Goal: Information Seeking & Learning: Check status

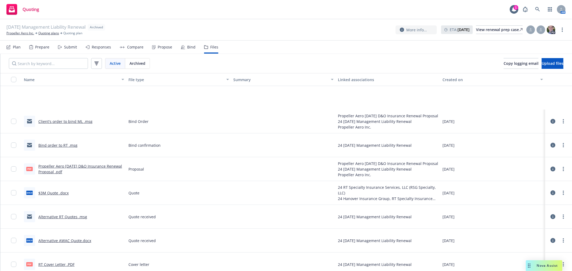
scroll to position [52, 0]
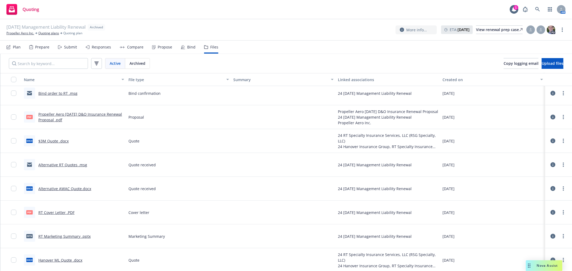
click at [545, 267] on span "Nova Assist" at bounding box center [547, 266] width 21 height 5
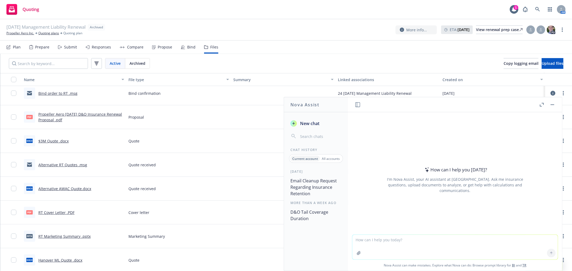
click at [479, 249] on textarea at bounding box center [454, 247] width 205 height 25
click at [476, 250] on textarea at bounding box center [454, 247] width 205 height 25
click at [400, 249] on textarea at bounding box center [454, 247] width 205 height 25
type textarea "how to explain "for" wording preamble for D&O insurance"
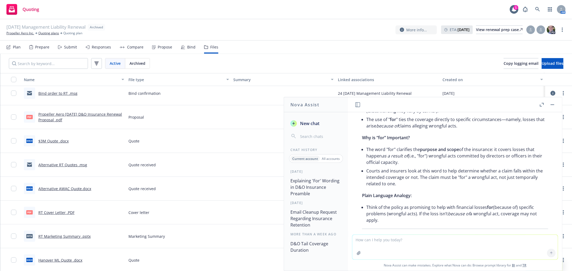
scroll to position [111, 0]
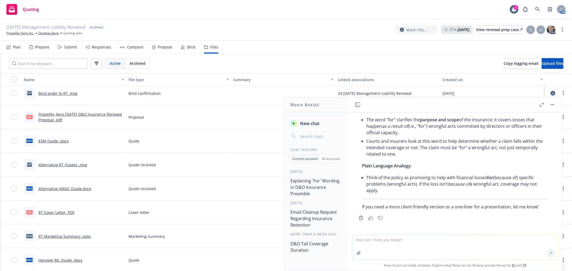
click at [385, 251] on textarea at bounding box center [454, 247] width 205 height 25
type textarea "for vs. absolute"
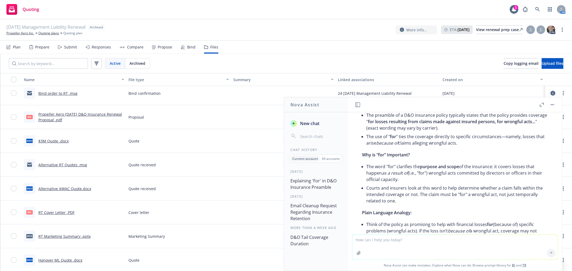
scroll to position [55, 0]
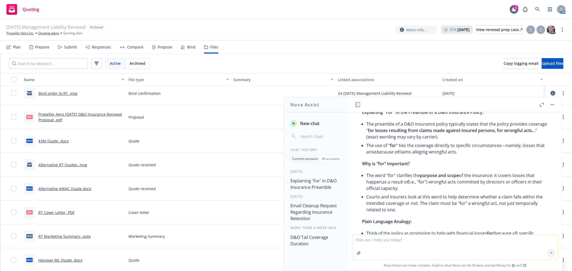
click at [403, 250] on textarea at bounding box center [454, 247] width 205 height 25
type textarea "how to use for in proposal. succintly"
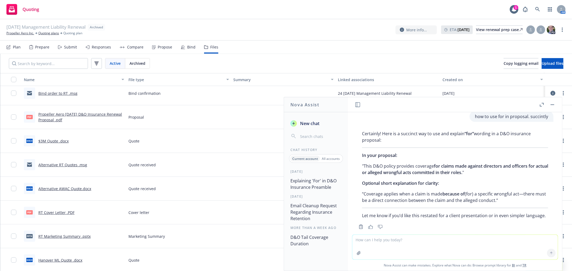
scroll to position [605, 0]
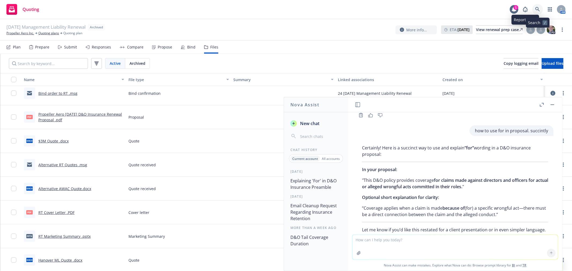
click at [538, 6] on link at bounding box center [537, 9] width 11 height 11
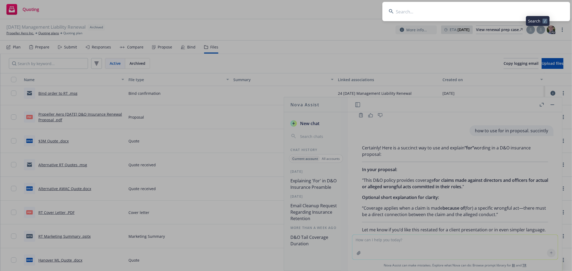
click at [474, 8] on input at bounding box center [477, 11] width 188 height 19
type input "tarana"
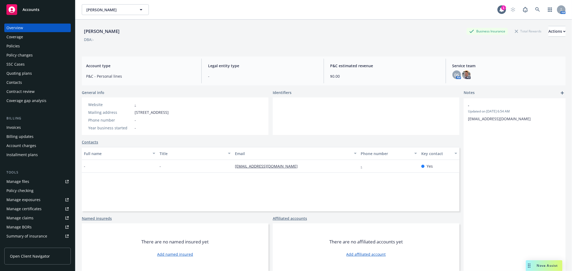
drag, startPoint x: 540, startPoint y: 9, endPoint x: 537, endPoint y: 9, distance: 3.0
click at [539, 9] on div "AM" at bounding box center [537, 9] width 58 height 11
click at [536, 9] on link at bounding box center [537, 9] width 11 height 11
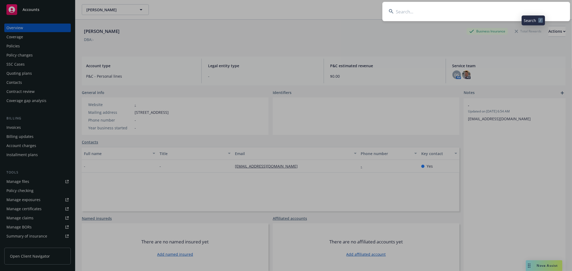
click at [494, 13] on input at bounding box center [477, 11] width 188 height 19
type input "t"
type input "well health"
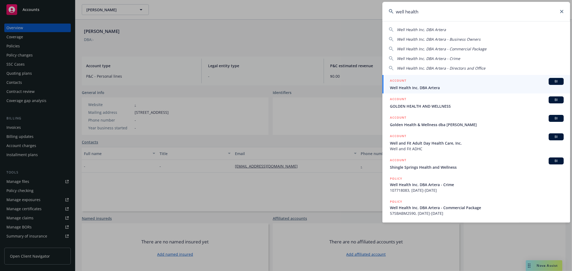
click at [469, 87] on span "Well Health Inc. DBA Artera" at bounding box center [477, 88] width 174 height 6
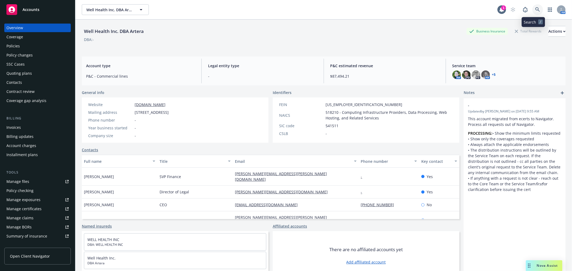
click at [538, 7] on link at bounding box center [537, 9] width 11 height 11
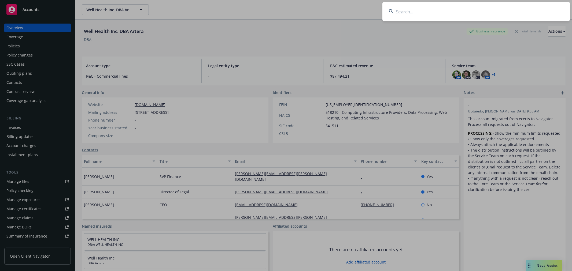
click at [447, 15] on input at bounding box center [477, 11] width 188 height 19
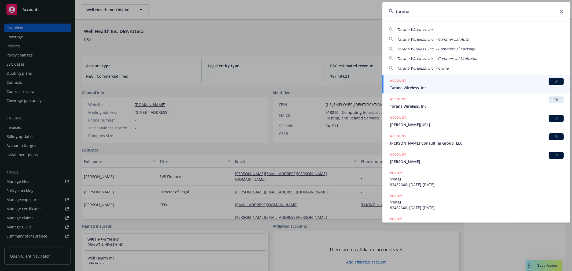
type input "tarana"
click at [444, 78] on div "ACCOUNT BI" at bounding box center [477, 81] width 174 height 7
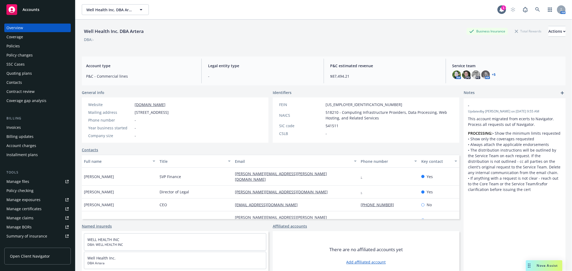
click at [22, 50] on div "Policies" at bounding box center [37, 46] width 62 height 9
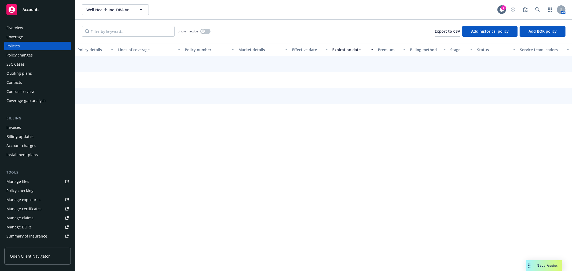
click at [9, 44] on div "Policies" at bounding box center [12, 46] width 13 height 9
click at [16, 29] on div "Overview" at bounding box center [14, 28] width 17 height 9
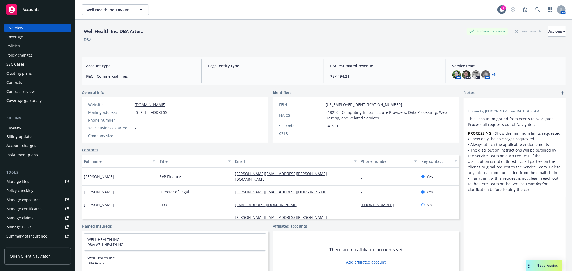
click at [25, 56] on div "Policy changes" at bounding box center [19, 55] width 26 height 9
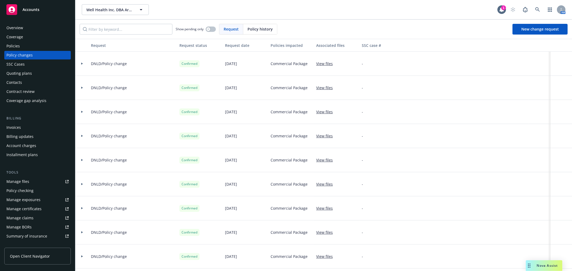
click at [17, 46] on div "Policies" at bounding box center [12, 46] width 13 height 9
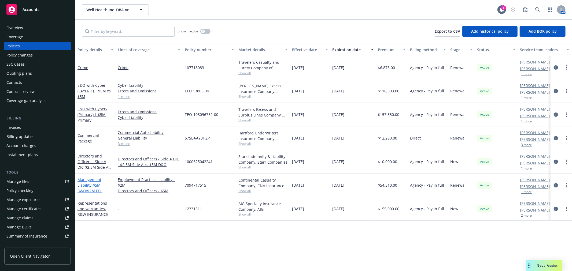
click at [83, 185] on link "Management Liability - $5M D&O/$2M EPL" at bounding box center [90, 185] width 25 height 16
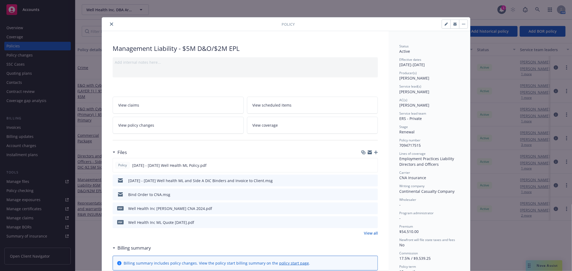
click at [110, 25] on icon "close" at bounding box center [111, 24] width 3 height 3
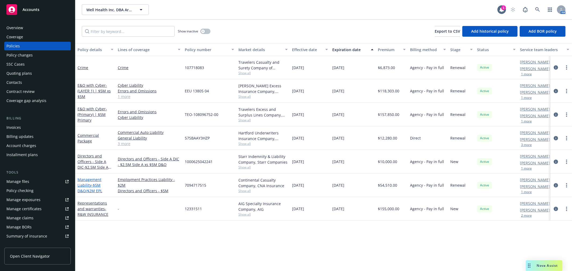
click at [83, 180] on link "Management Liability - $5M D&O/$2M EPL" at bounding box center [90, 185] width 25 height 16
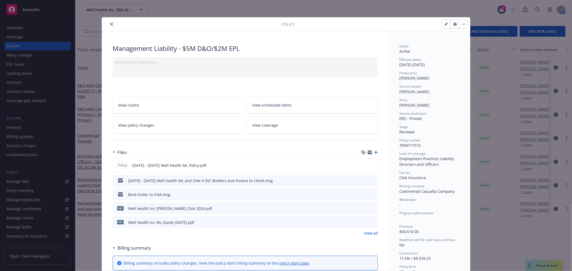
click at [105, 22] on div at bounding box center [193, 24] width 178 height 6
click at [108, 24] on button "close" at bounding box center [111, 24] width 6 height 6
